Goal: Transaction & Acquisition: Purchase product/service

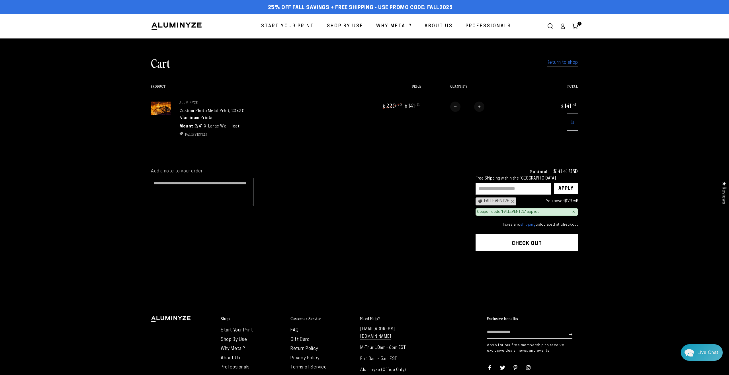
click at [557, 61] on link "Return to shop" at bounding box center [561, 63] width 31 height 8
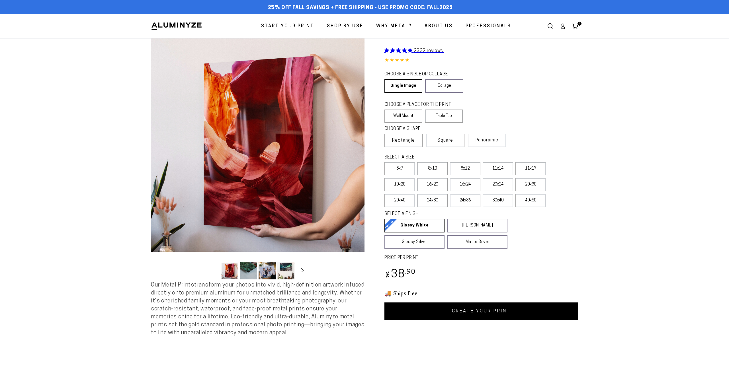
select select "**********"
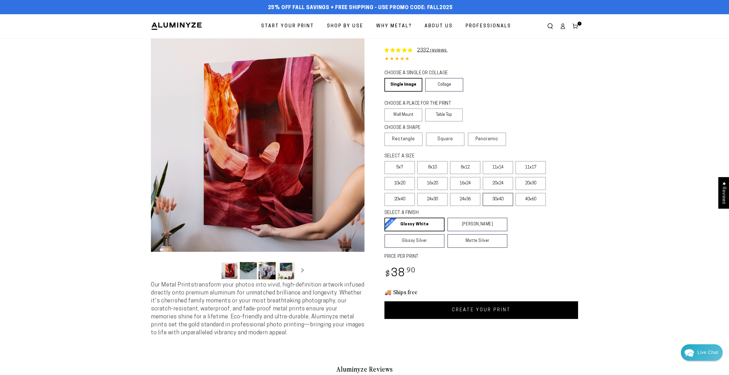
click at [504, 199] on label "30x40" at bounding box center [497, 199] width 30 height 13
click at [483, 316] on link "CREATE YOUR PRINT" at bounding box center [481, 310] width 194 height 18
